Goal: Task Accomplishment & Management: Manage account settings

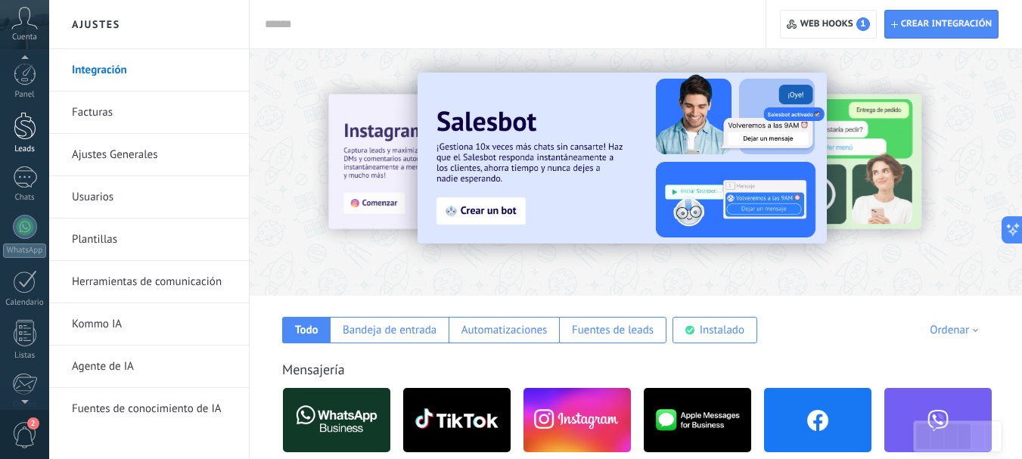
click at [23, 120] on div at bounding box center [25, 126] width 23 height 28
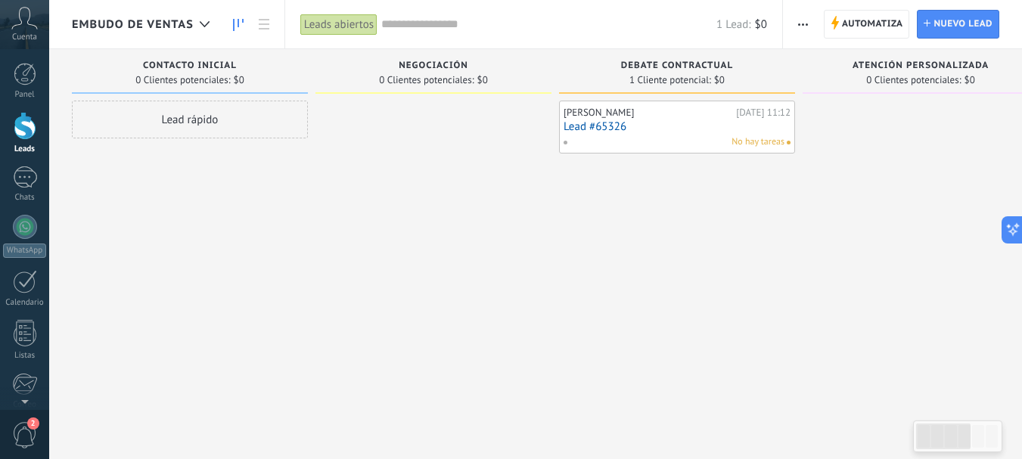
click at [526, 231] on div at bounding box center [434, 232] width 236 height 262
drag, startPoint x: 416, startPoint y: 279, endPoint x: 504, endPoint y: 291, distance: 88.7
click at [559, 283] on div "[PERSON_NAME][DATE] 11:12 Lead #65326 No hay tareas" at bounding box center [677, 232] width 236 height 262
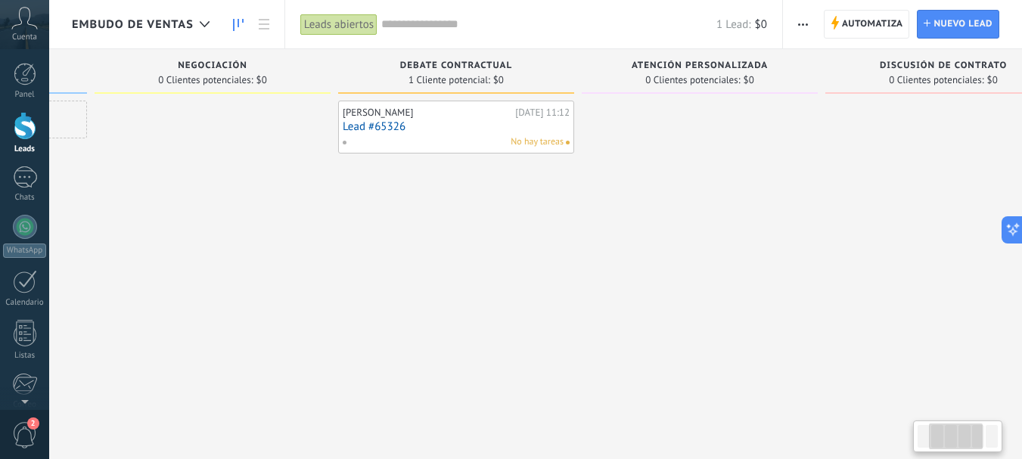
drag, startPoint x: 637, startPoint y: 289, endPoint x: 355, endPoint y: 294, distance: 282.4
click at [582, 300] on div at bounding box center [700, 232] width 236 height 262
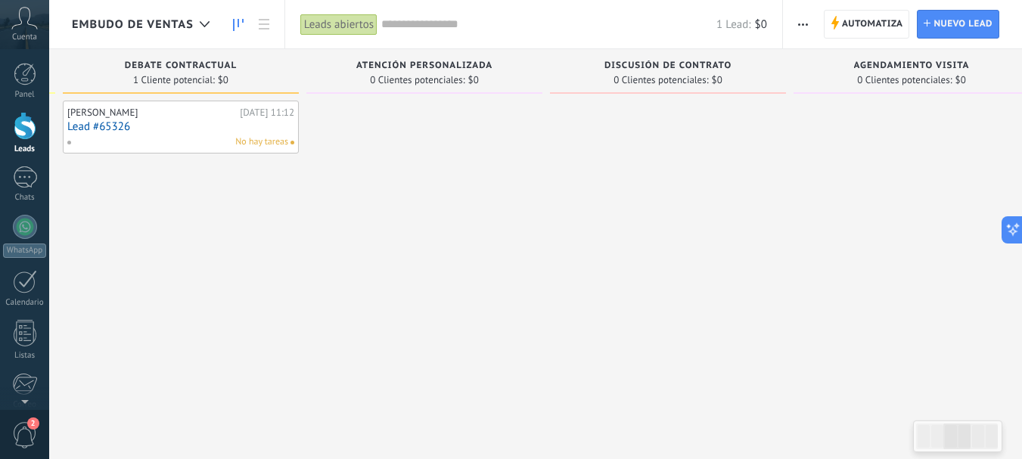
drag, startPoint x: 341, startPoint y: 293, endPoint x: 679, endPoint y: 284, distance: 338.4
click at [543, 284] on div at bounding box center [425, 232] width 236 height 262
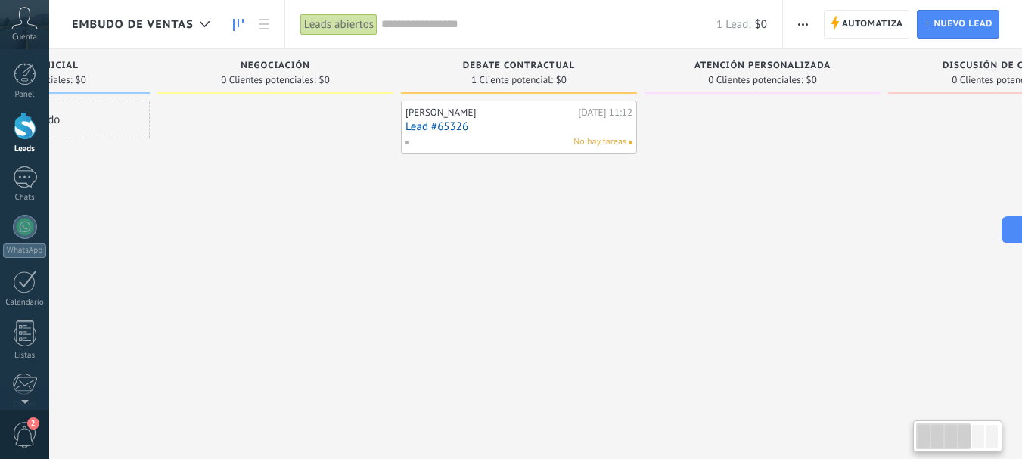
click at [637, 285] on div "[PERSON_NAME][DATE] 11:12 Lead #65326 No hay tareas" at bounding box center [519, 232] width 236 height 262
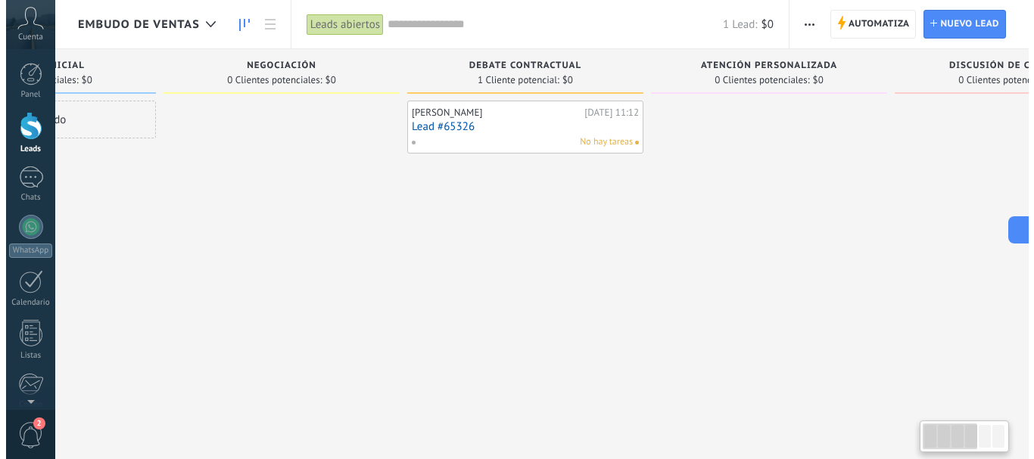
scroll to position [0, 0]
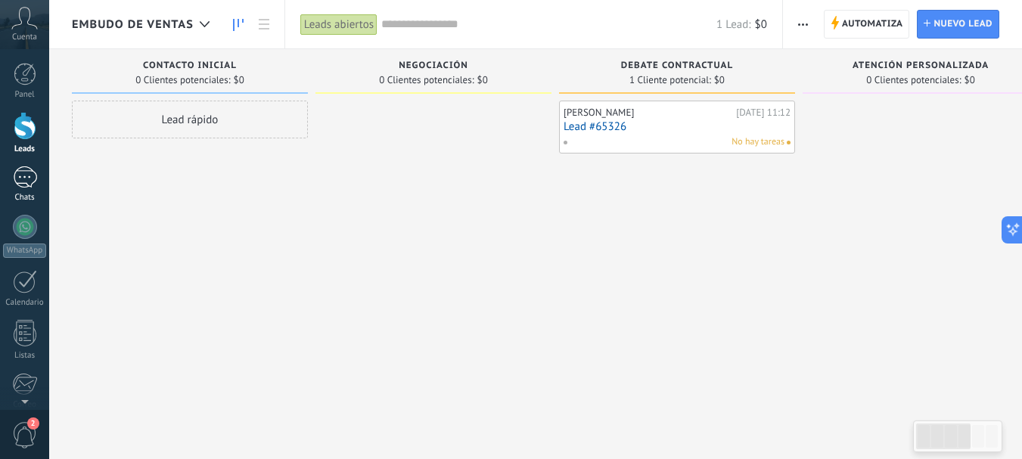
click at [33, 177] on div "1" at bounding box center [25, 178] width 24 height 22
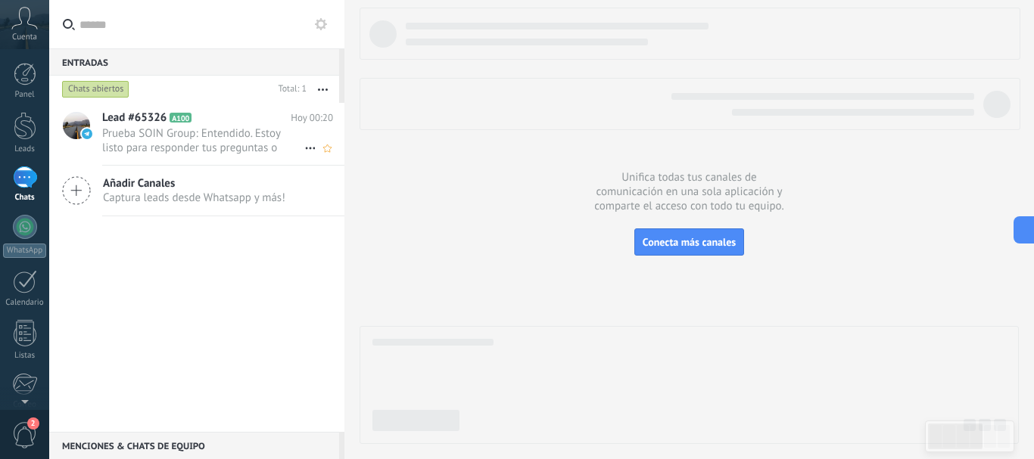
click at [213, 138] on span "Prueba SOIN Group: Entendido. Estoy listo para responder tus preguntas o coment…" at bounding box center [203, 140] width 202 height 29
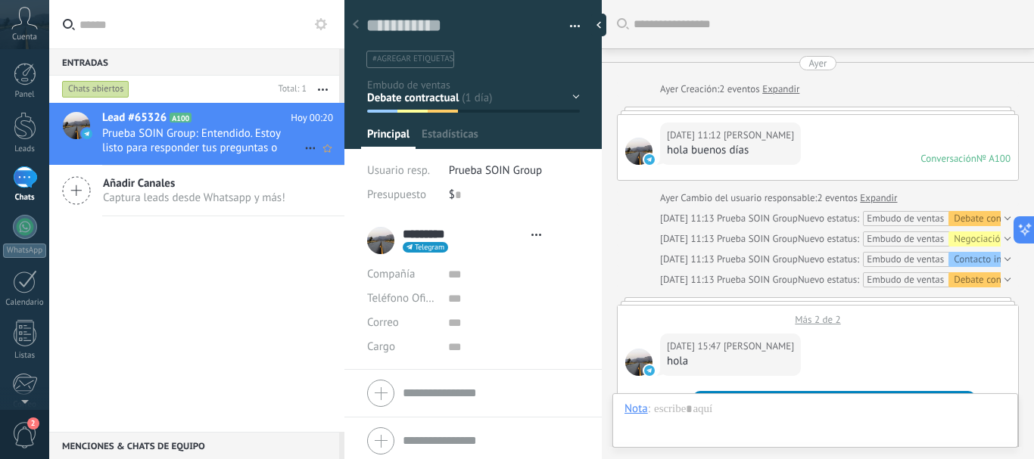
type textarea "**********"
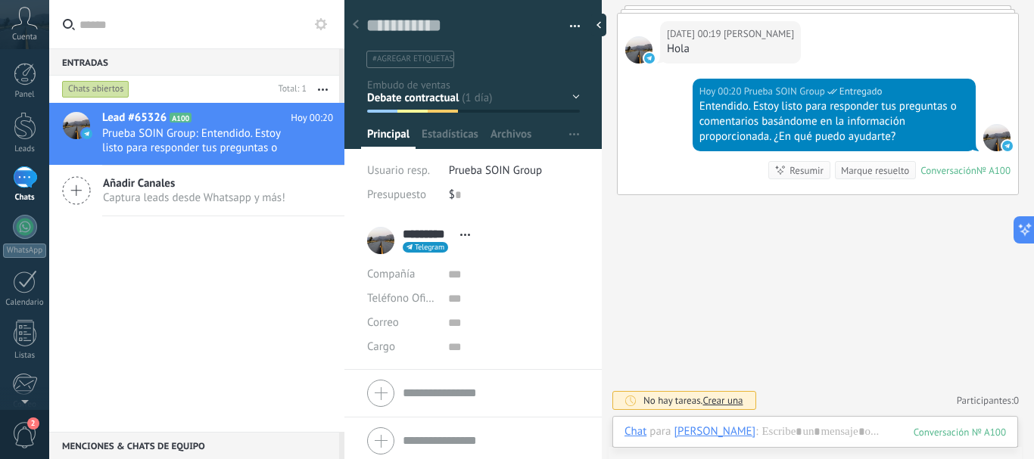
scroll to position [955, 0]
